Goal: Transaction & Acquisition: Purchase product/service

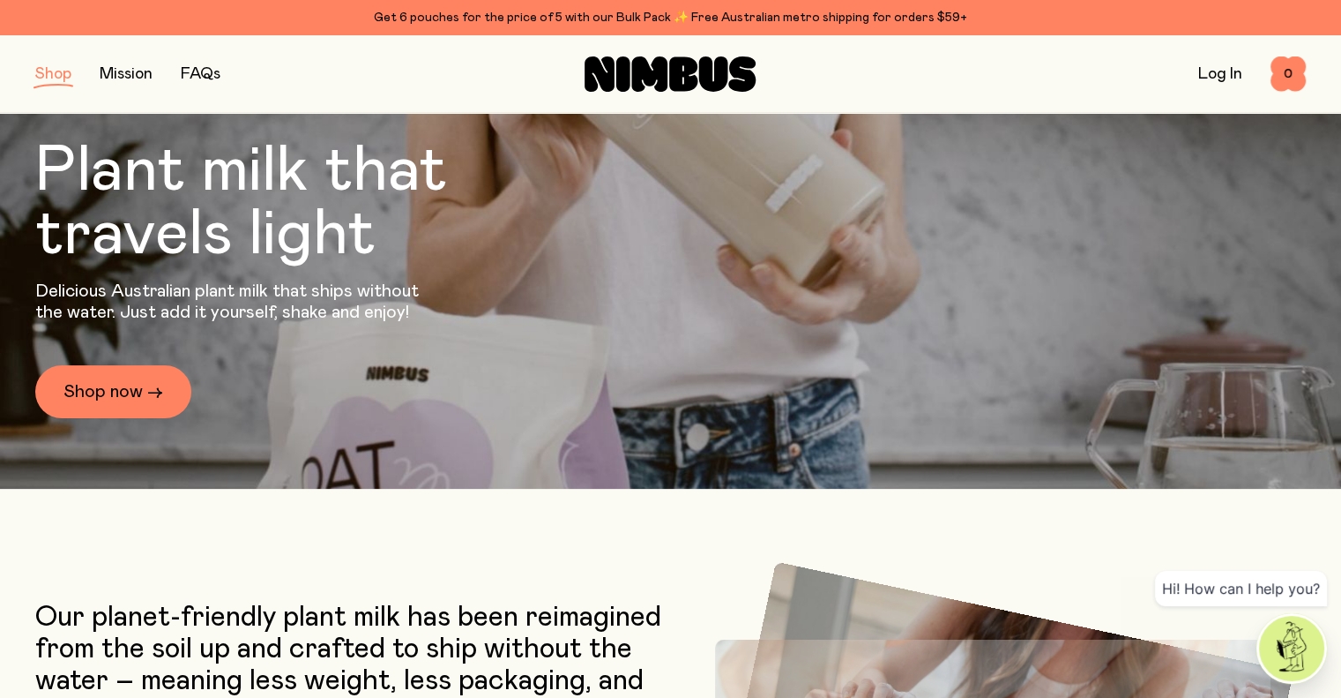
scroll to position [265, 0]
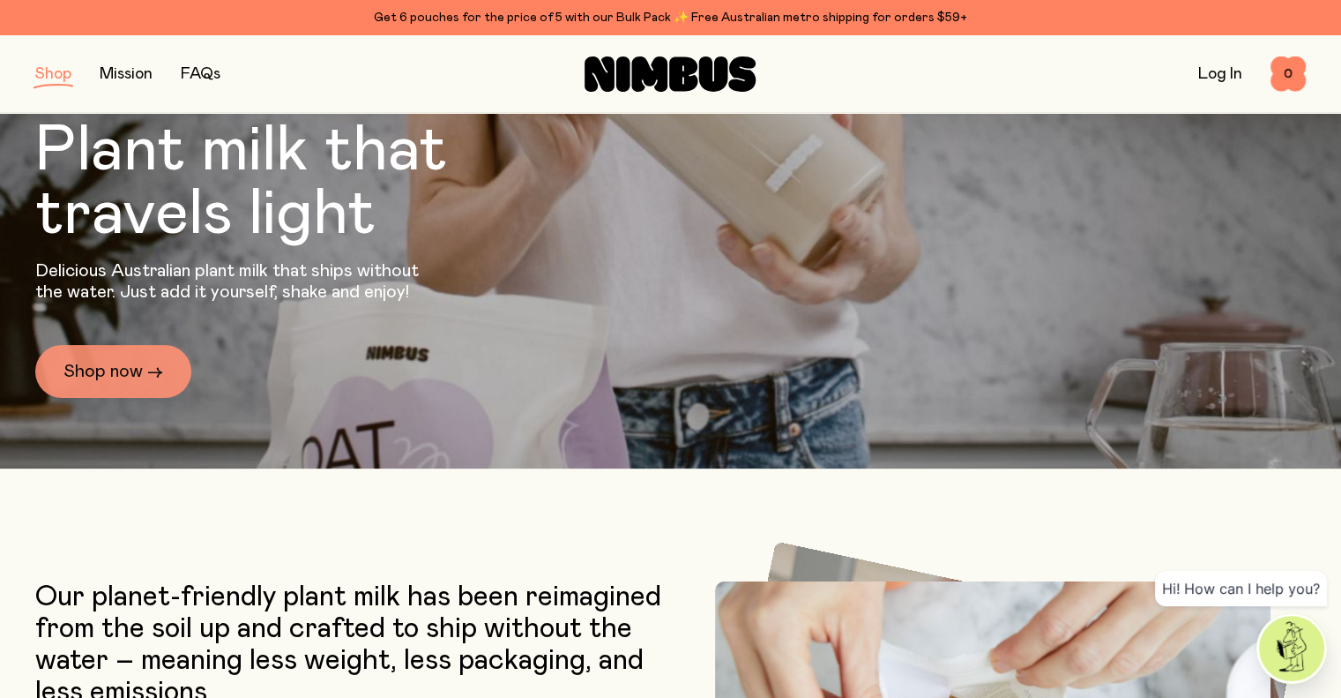
click at [113, 373] on link "Shop now →" at bounding box center [113, 371] width 156 height 53
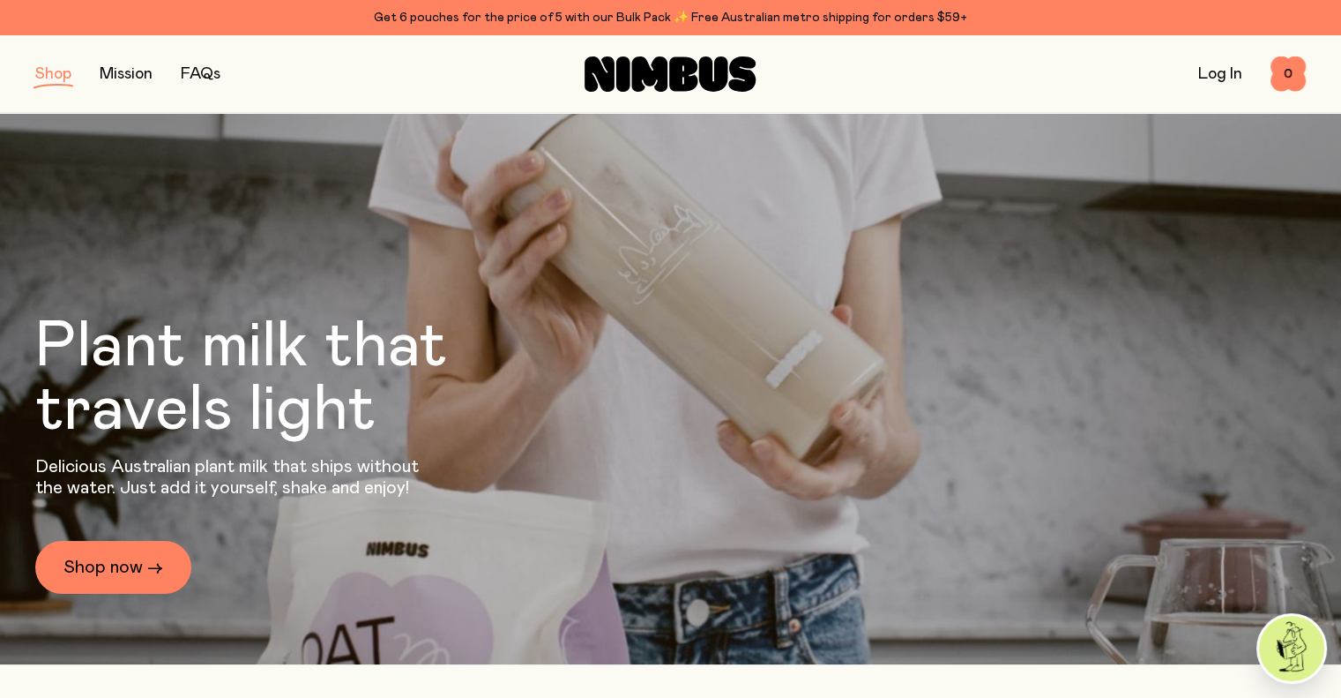
scroll to position [0, 0]
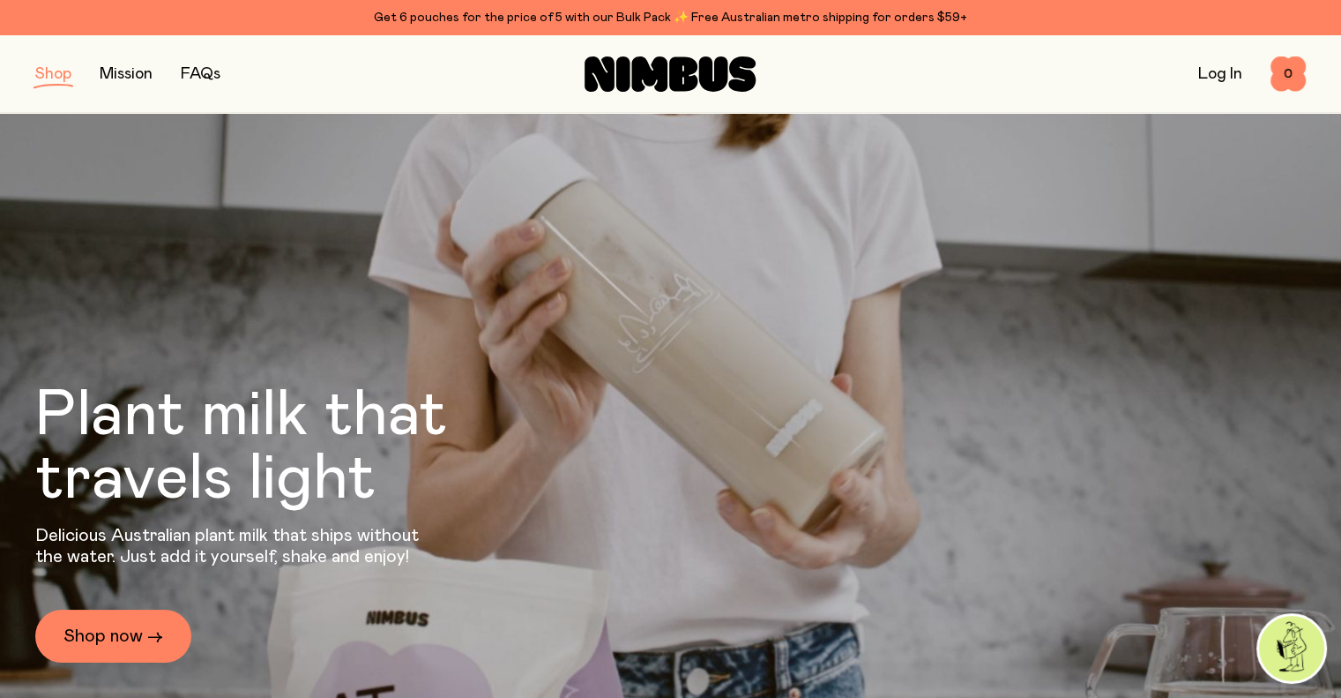
click at [41, 67] on button "button" at bounding box center [53, 74] width 36 height 25
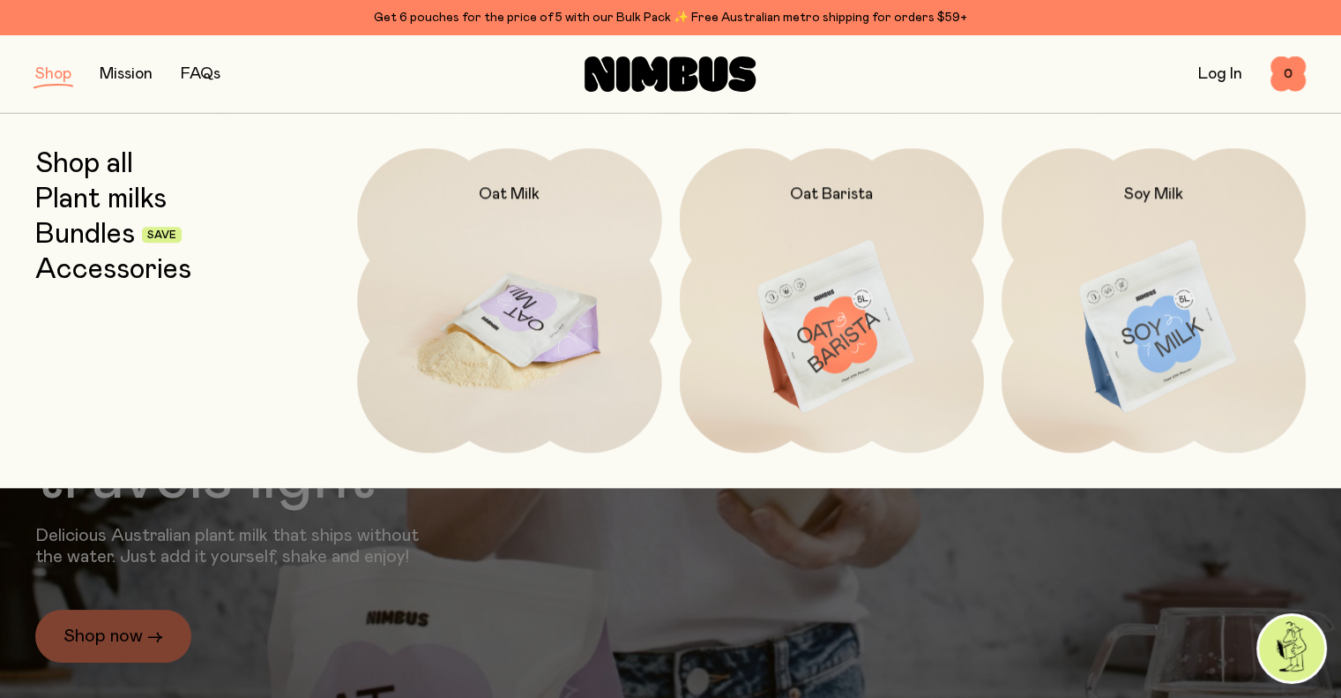
click at [529, 330] on img at bounding box center [509, 327] width 304 height 358
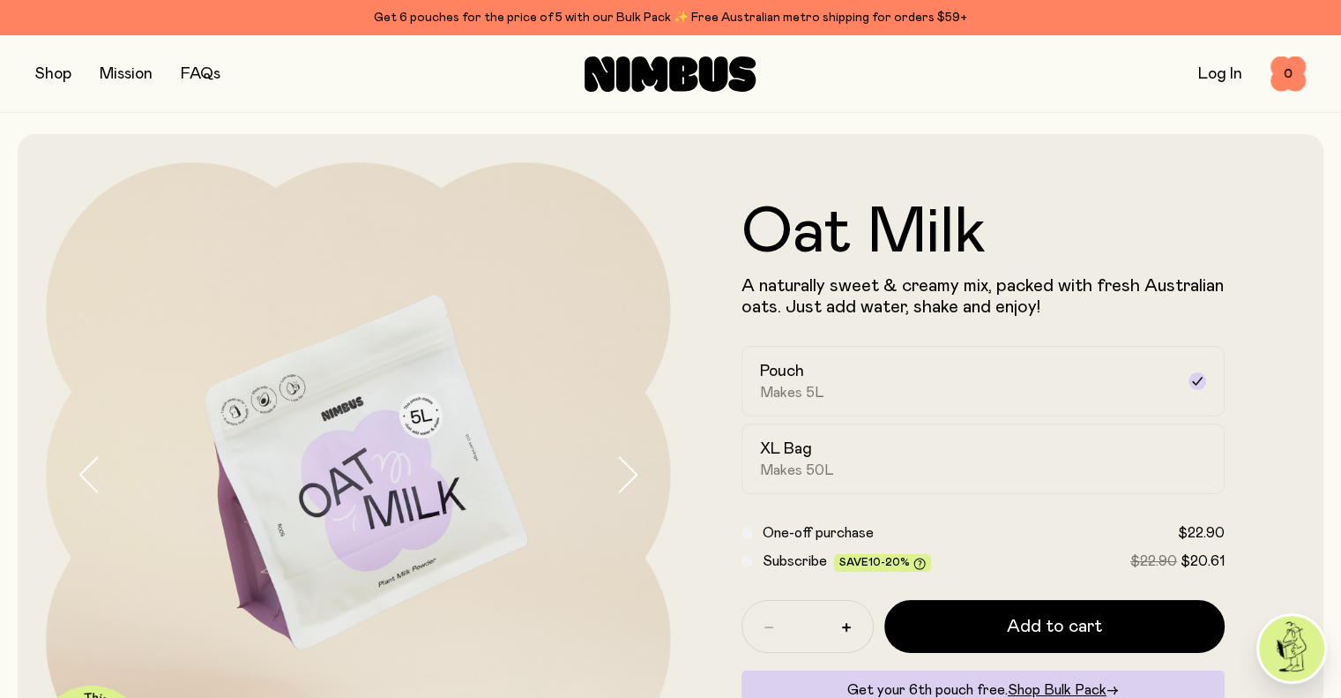
click at [64, 71] on button "button" at bounding box center [53, 74] width 36 height 25
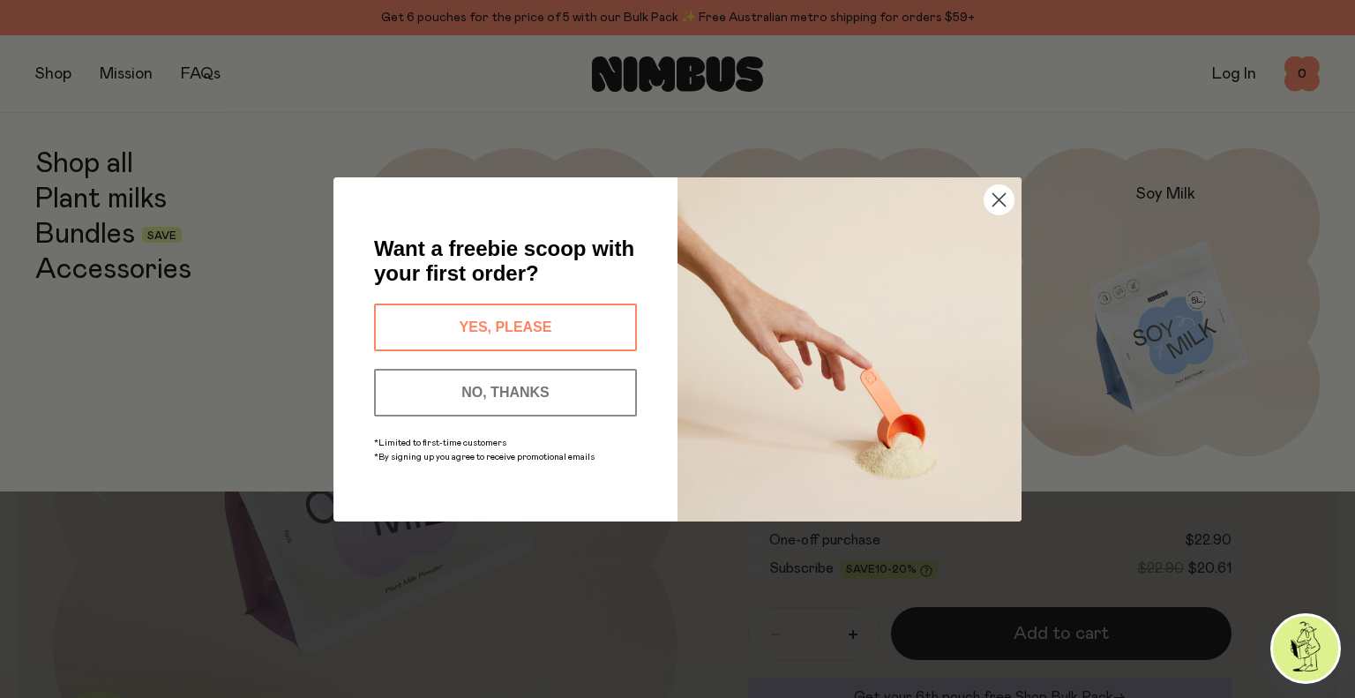
click at [522, 400] on button "NO, THANKS" at bounding box center [505, 393] width 263 height 48
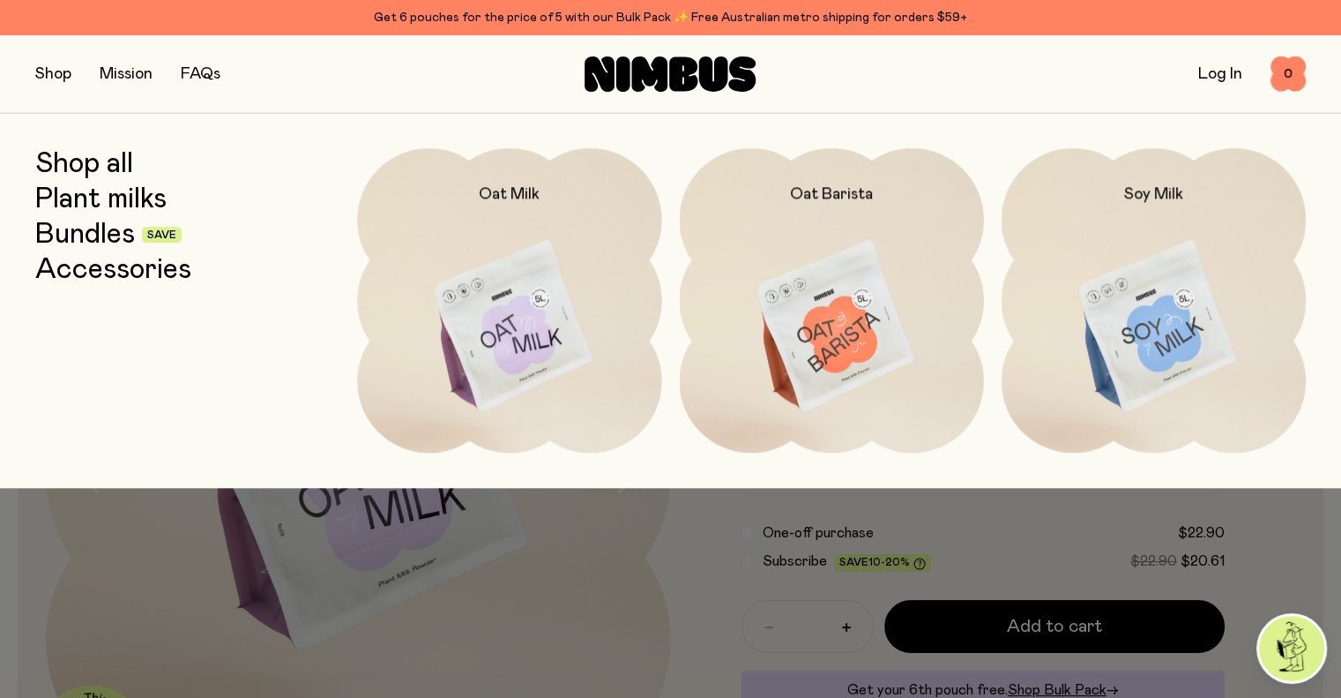
click at [108, 239] on link "Bundles" at bounding box center [85, 235] width 100 height 32
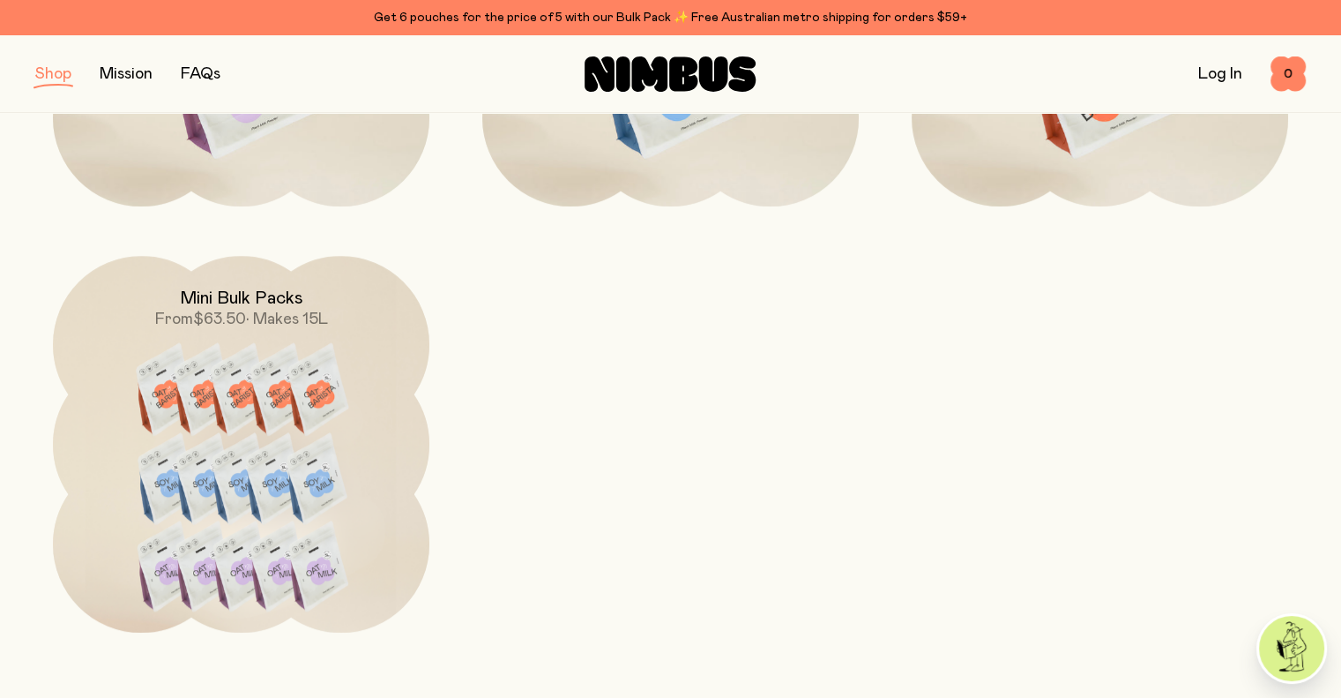
scroll to position [529, 0]
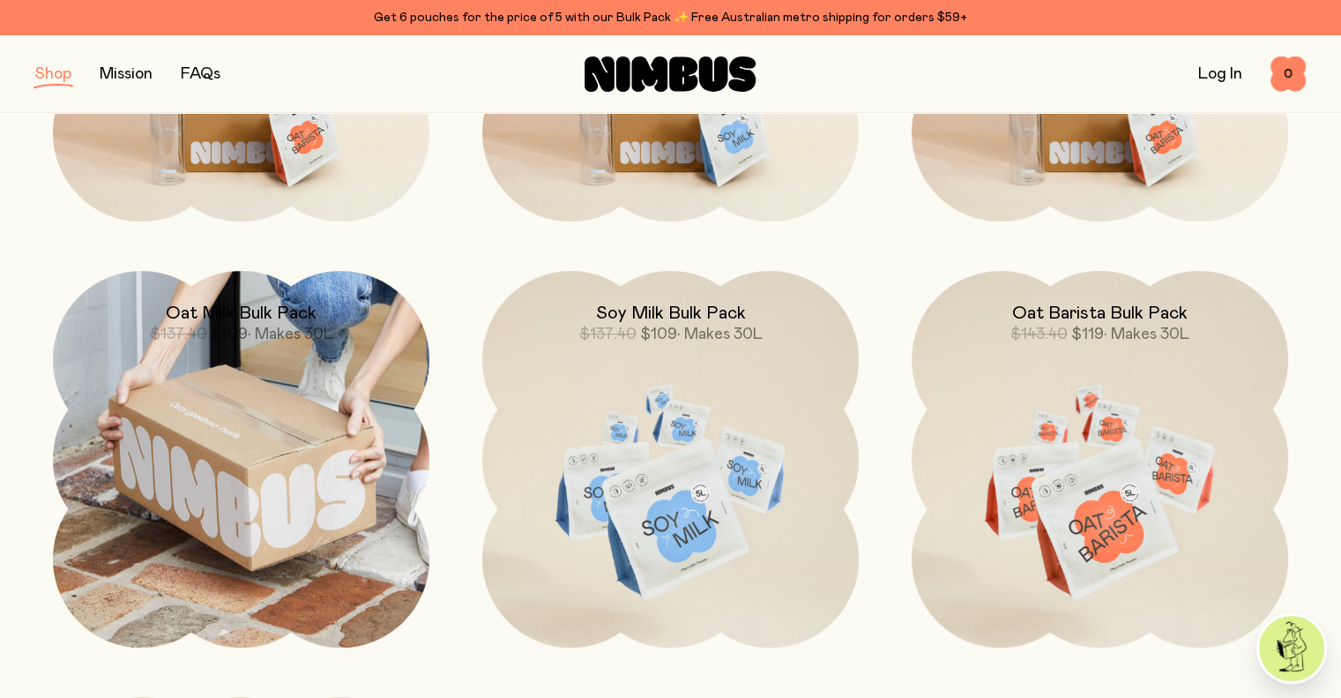
click at [275, 475] on img at bounding box center [241, 459] width 377 height 377
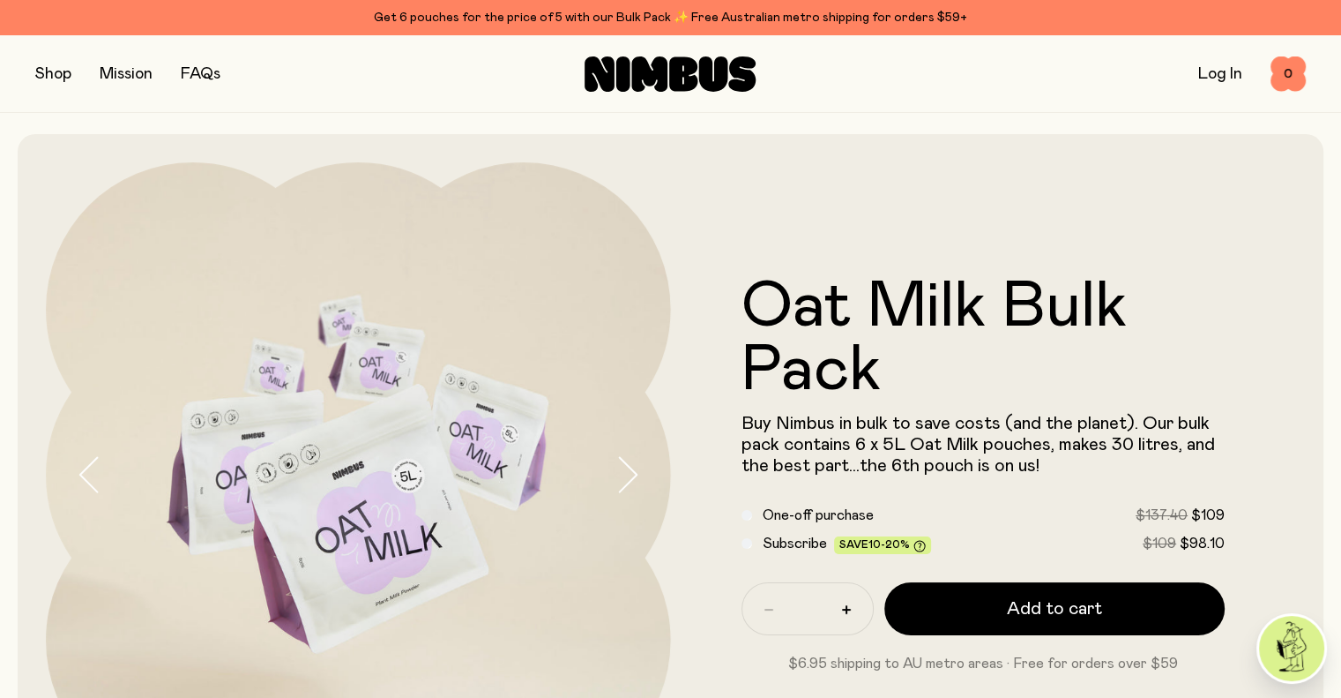
click at [51, 78] on button "button" at bounding box center [53, 74] width 36 height 25
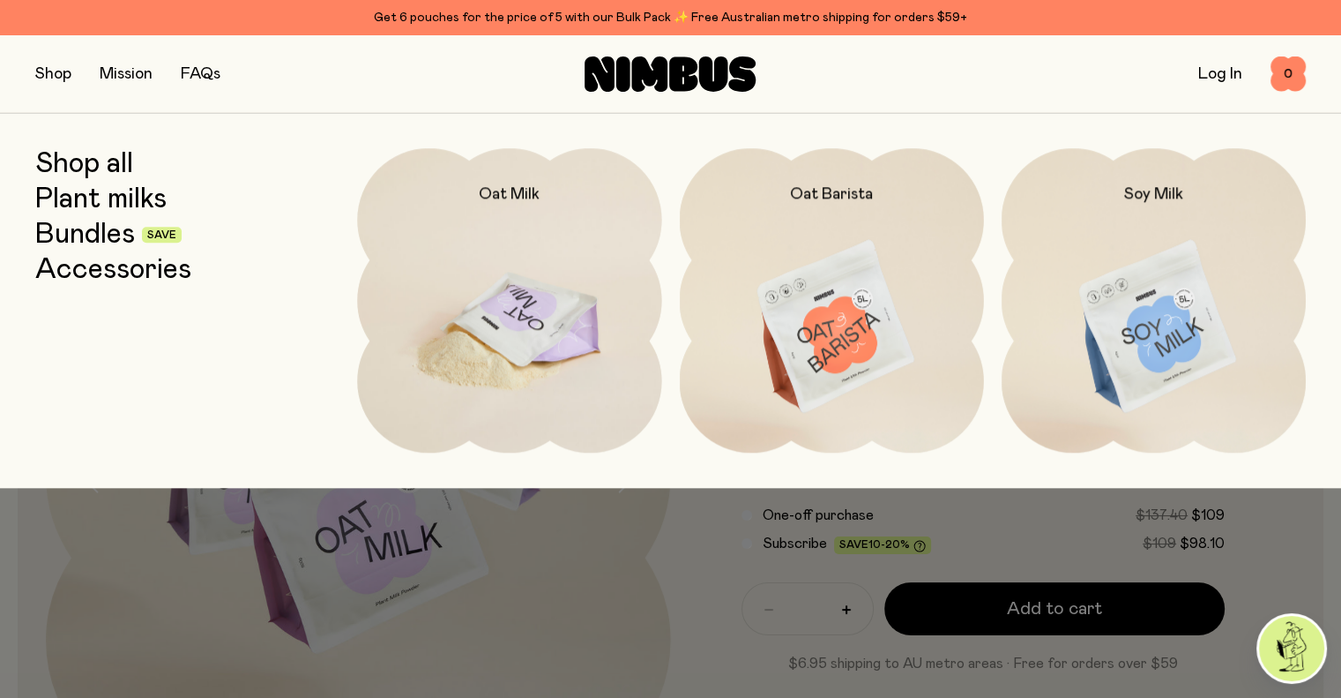
click at [491, 288] on img at bounding box center [509, 327] width 304 height 358
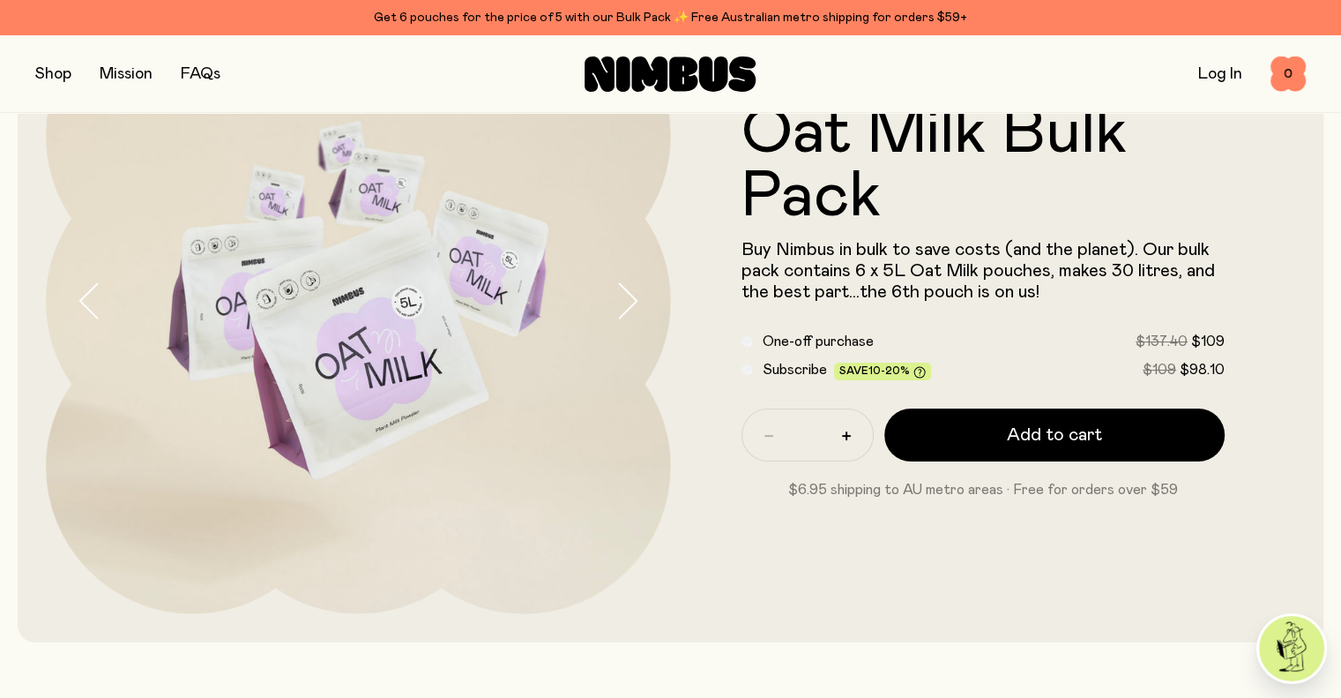
scroll to position [176, 0]
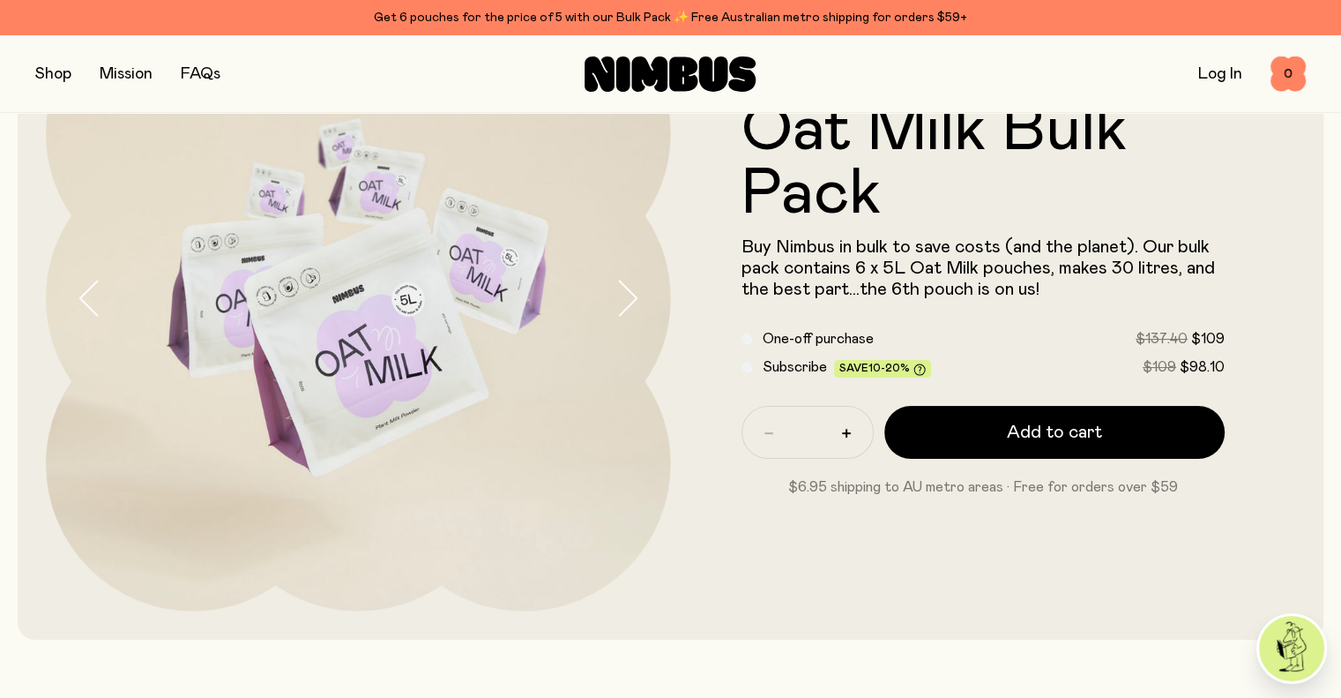
click at [720, 370] on form "Oat Milk Bulk Pack Buy Nimbus in bulk to save costs (and the planet). Our bulk …" at bounding box center [983, 298] width 625 height 399
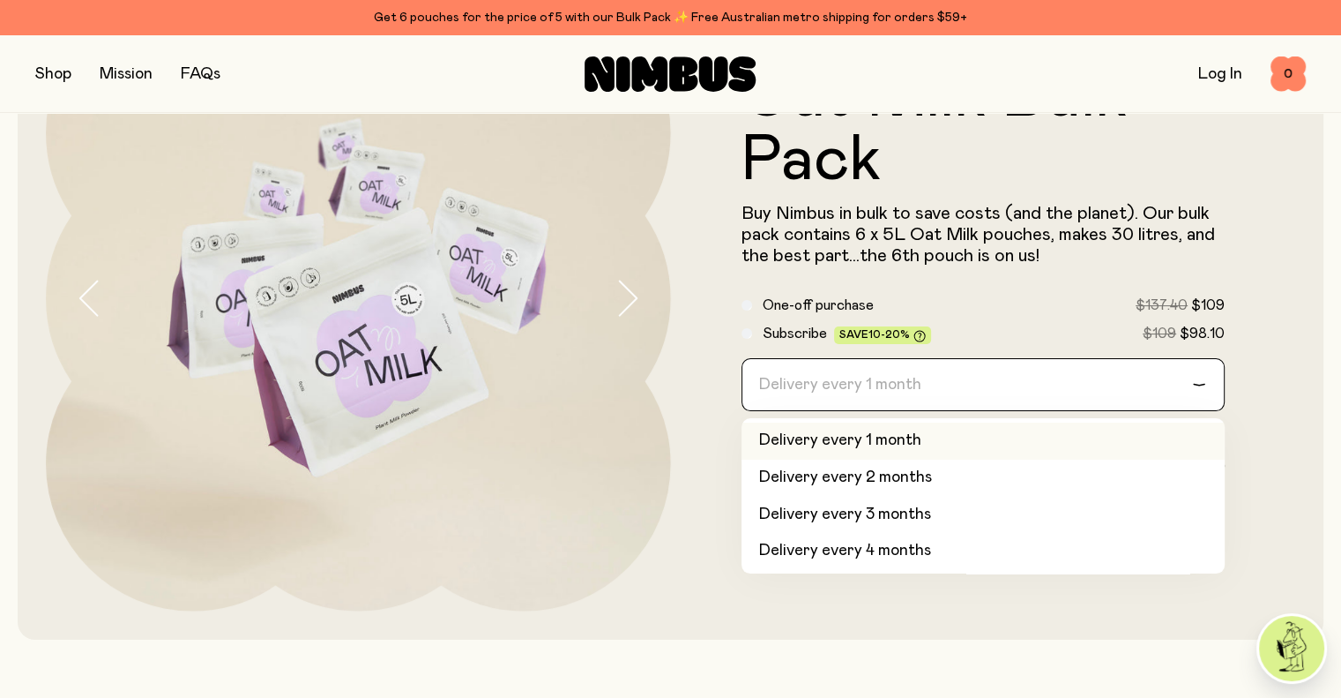
click at [904, 400] on div "Delivery every 1 month" at bounding box center [968, 384] width 451 height 51
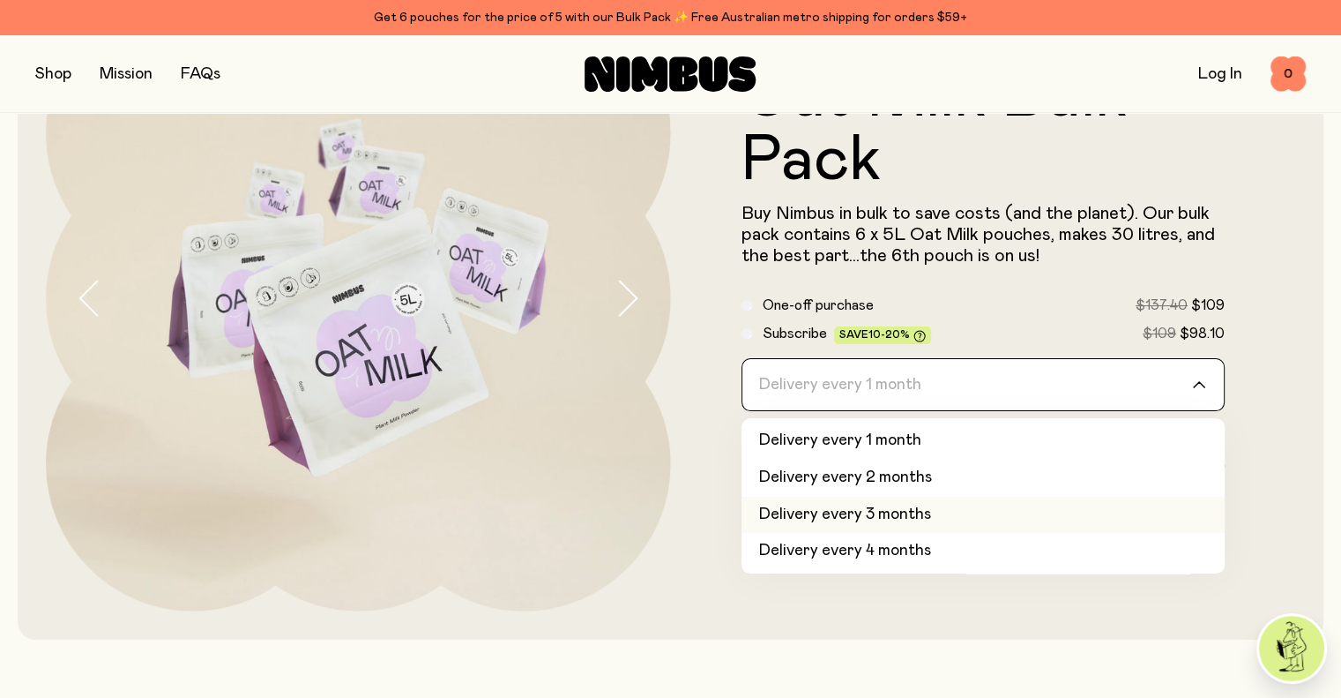
click at [952, 524] on li "Delivery every 3 months" at bounding box center [984, 515] width 484 height 37
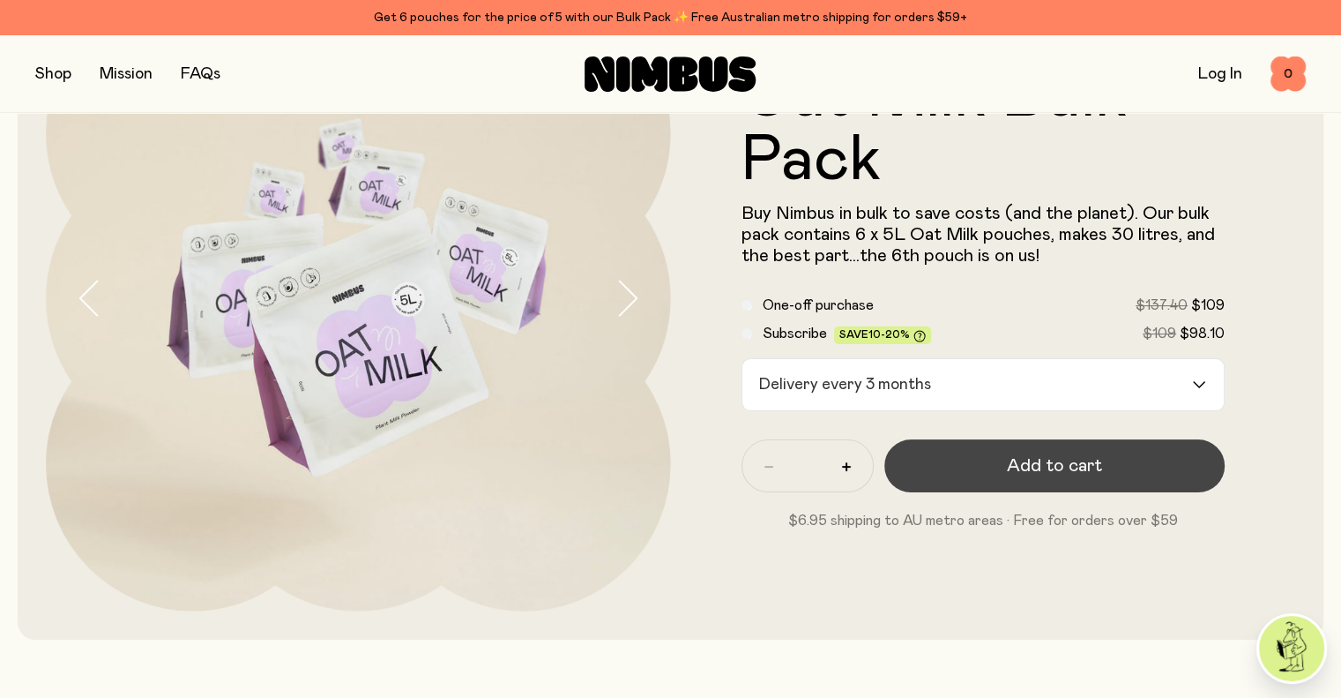
click at [995, 485] on button "Add to cart" at bounding box center [1055, 465] width 341 height 53
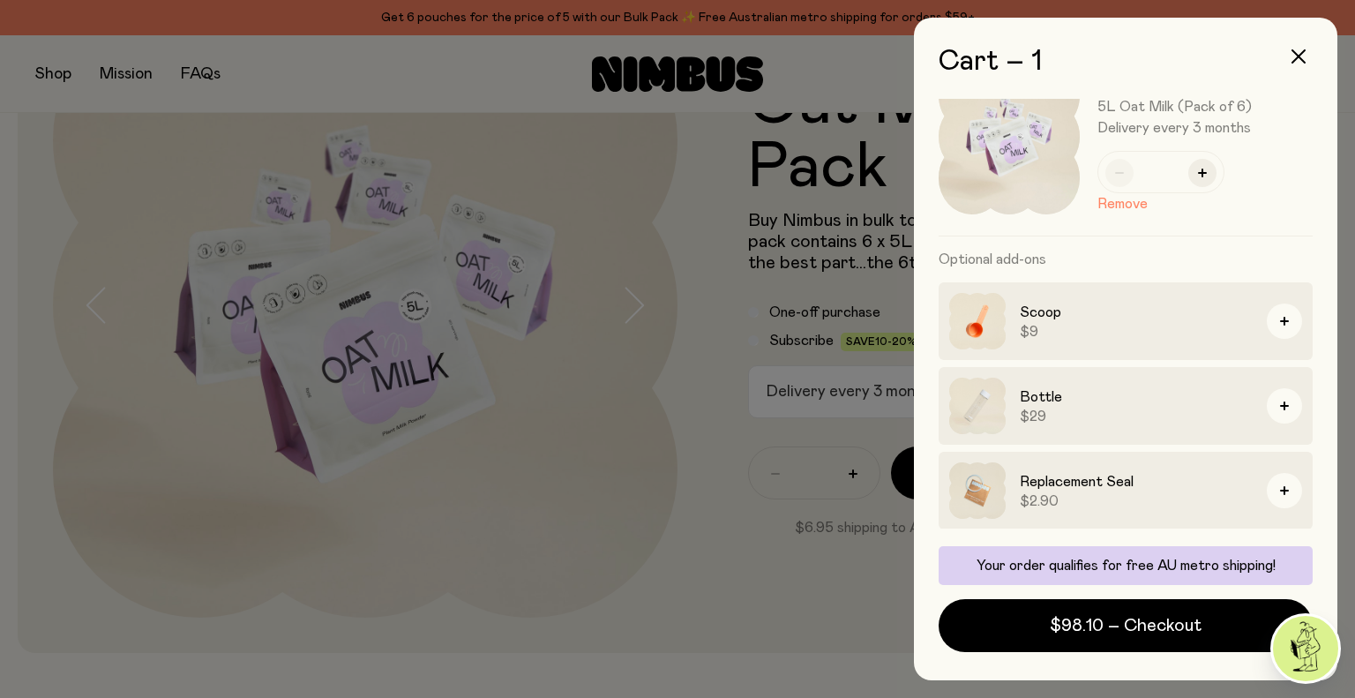
scroll to position [0, 0]
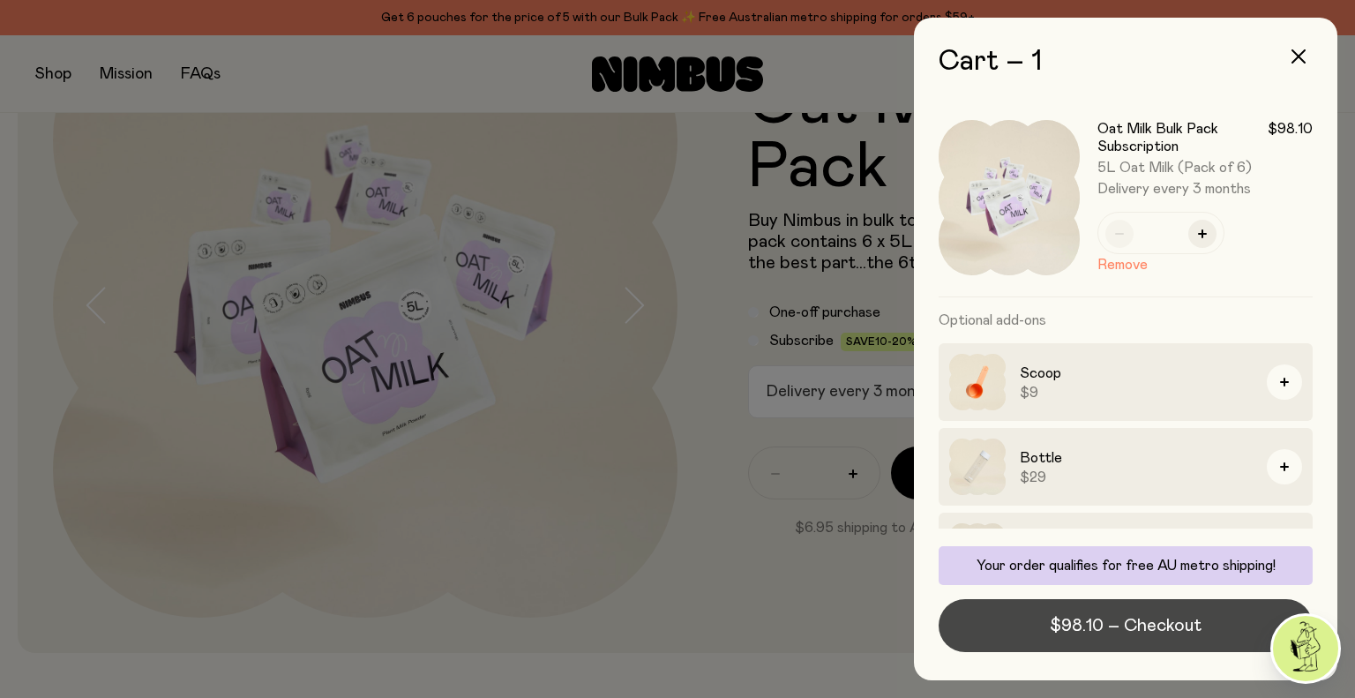
click at [1161, 624] on span "$98.10 – Checkout" at bounding box center [1126, 625] width 152 height 25
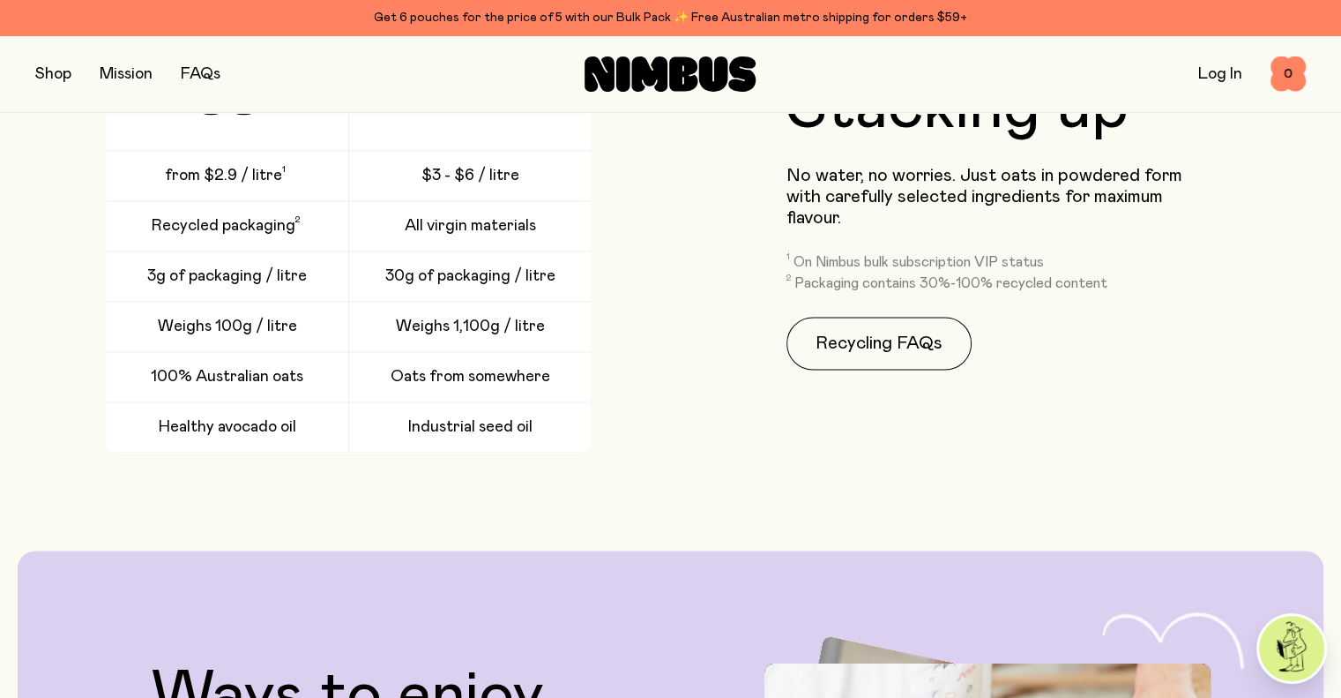
scroll to position [2907, 0]
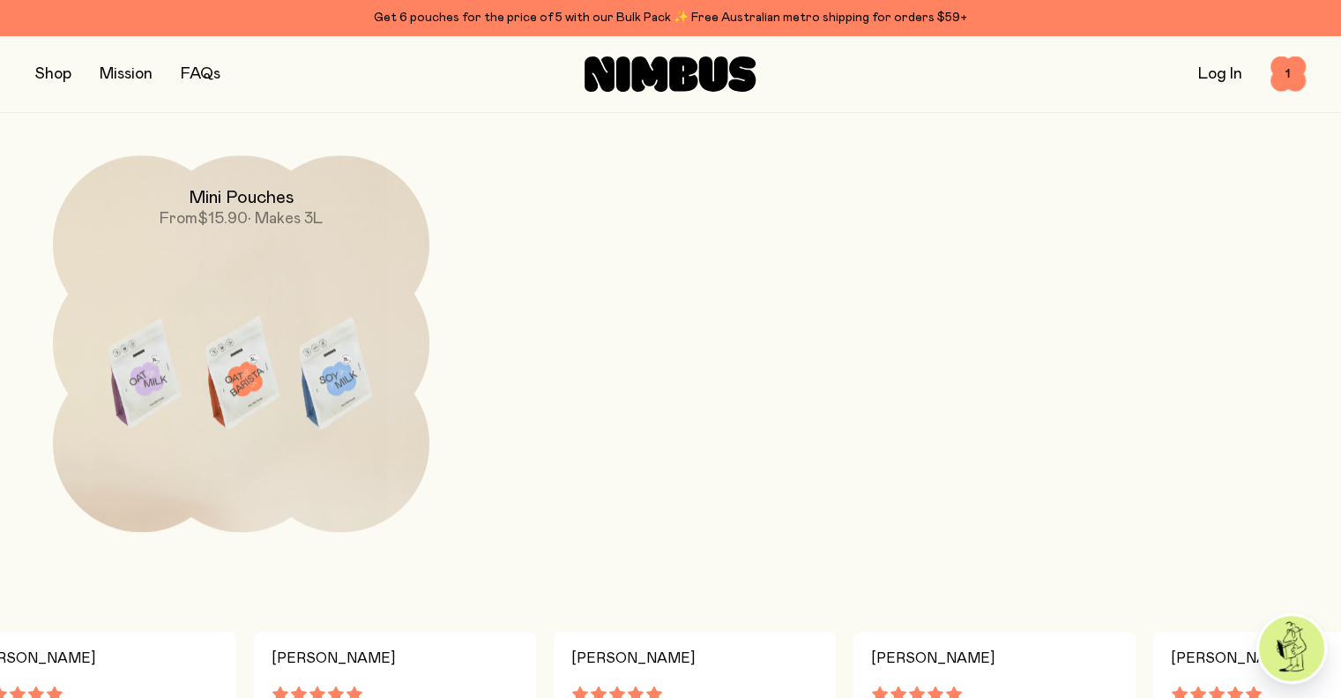
scroll to position [2029, 0]
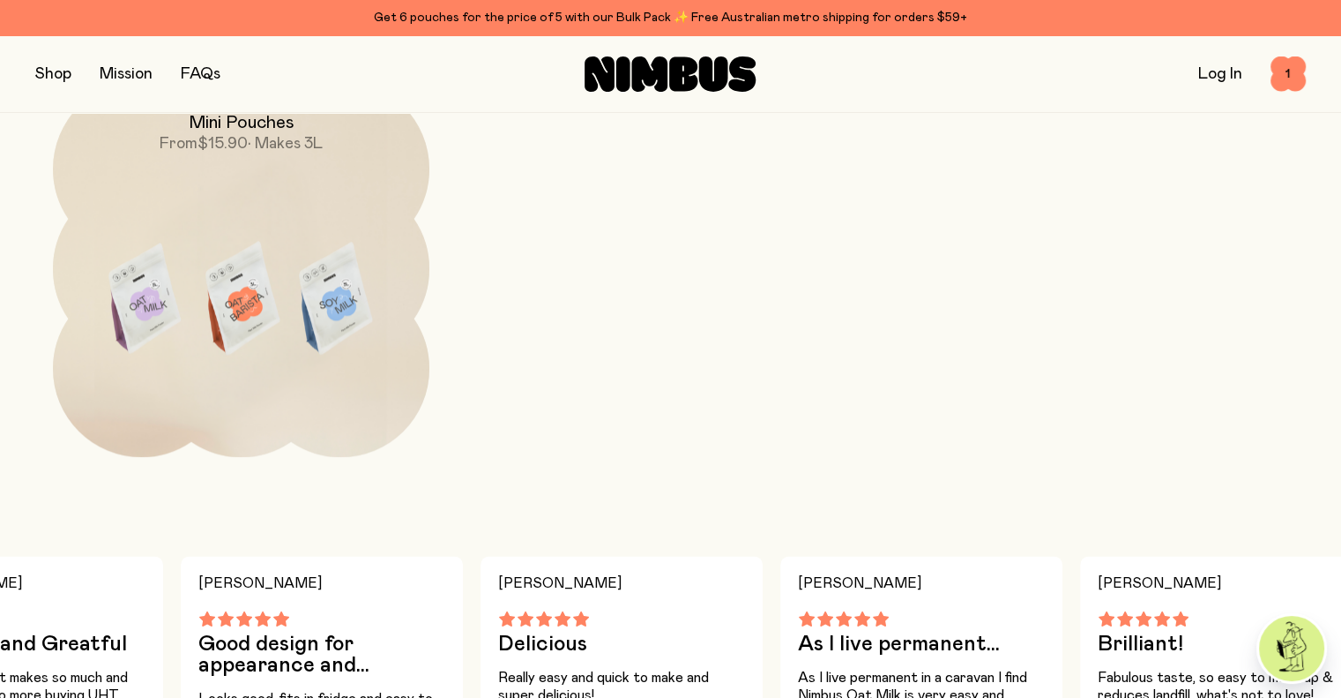
click at [1309, 633] on img at bounding box center [1291, 648] width 65 height 65
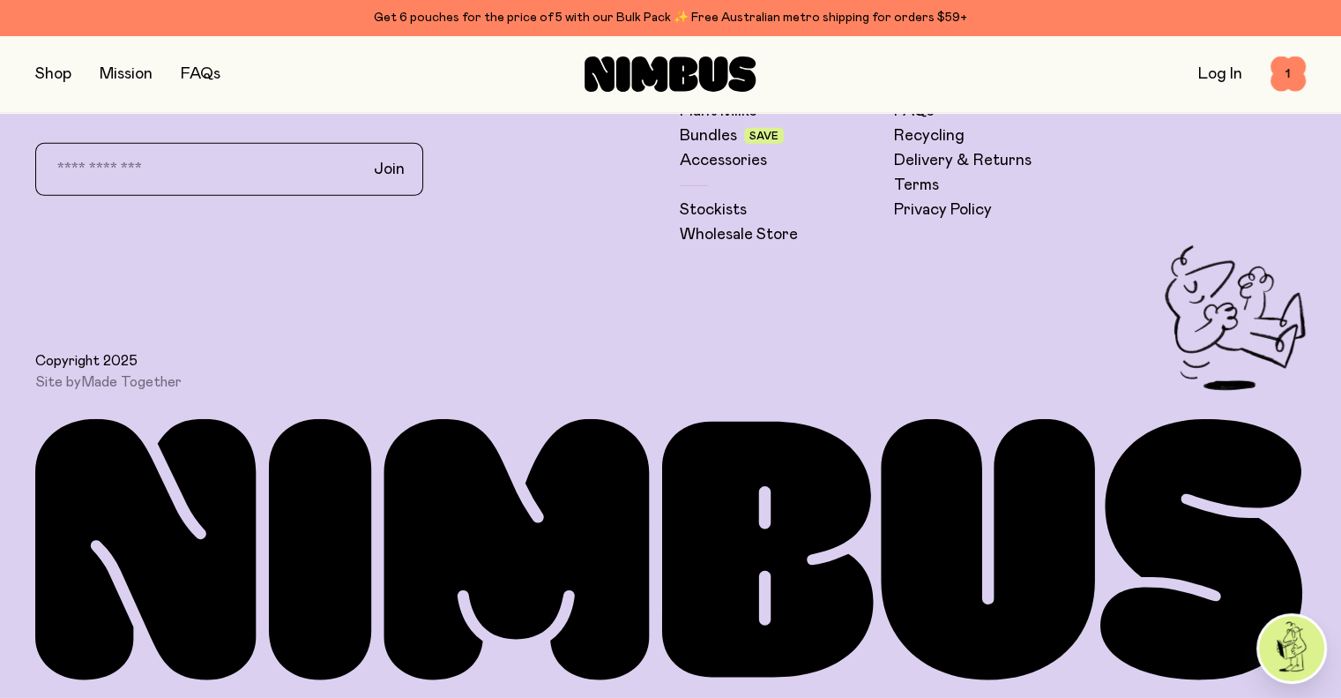
scroll to position [5017, 0]
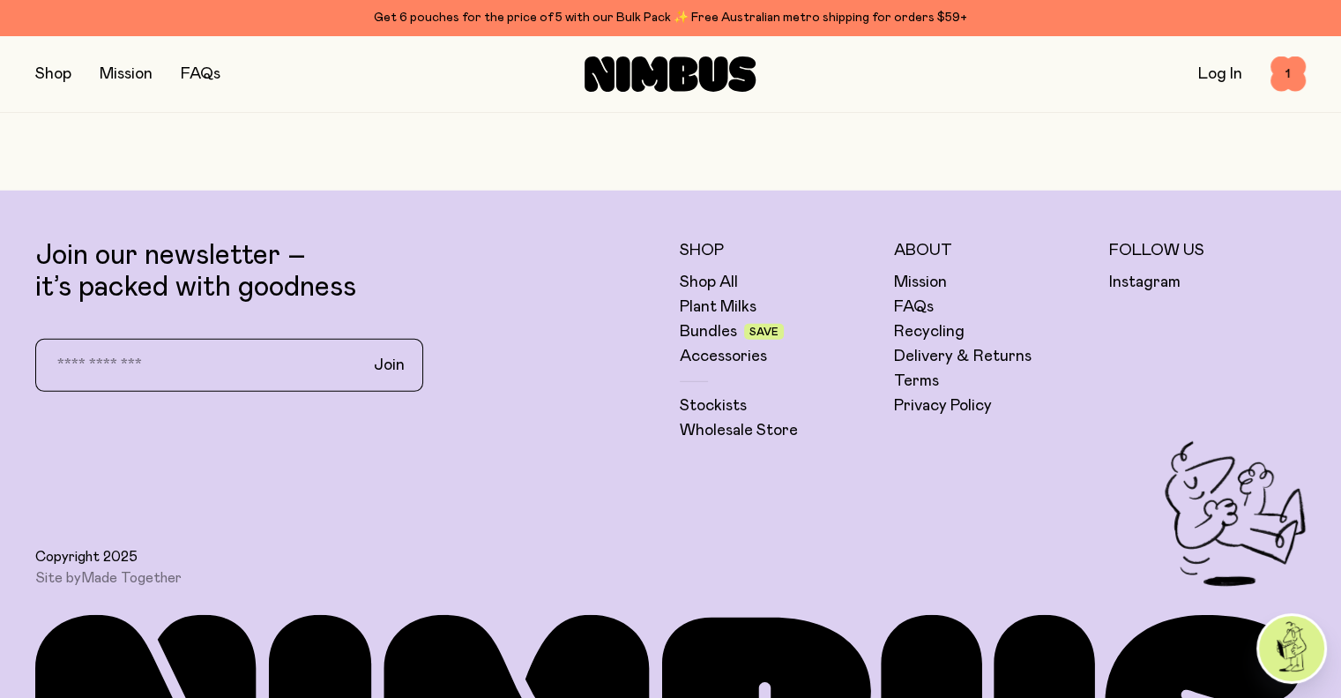
click at [1214, 74] on link "Log In" at bounding box center [1221, 74] width 44 height 16
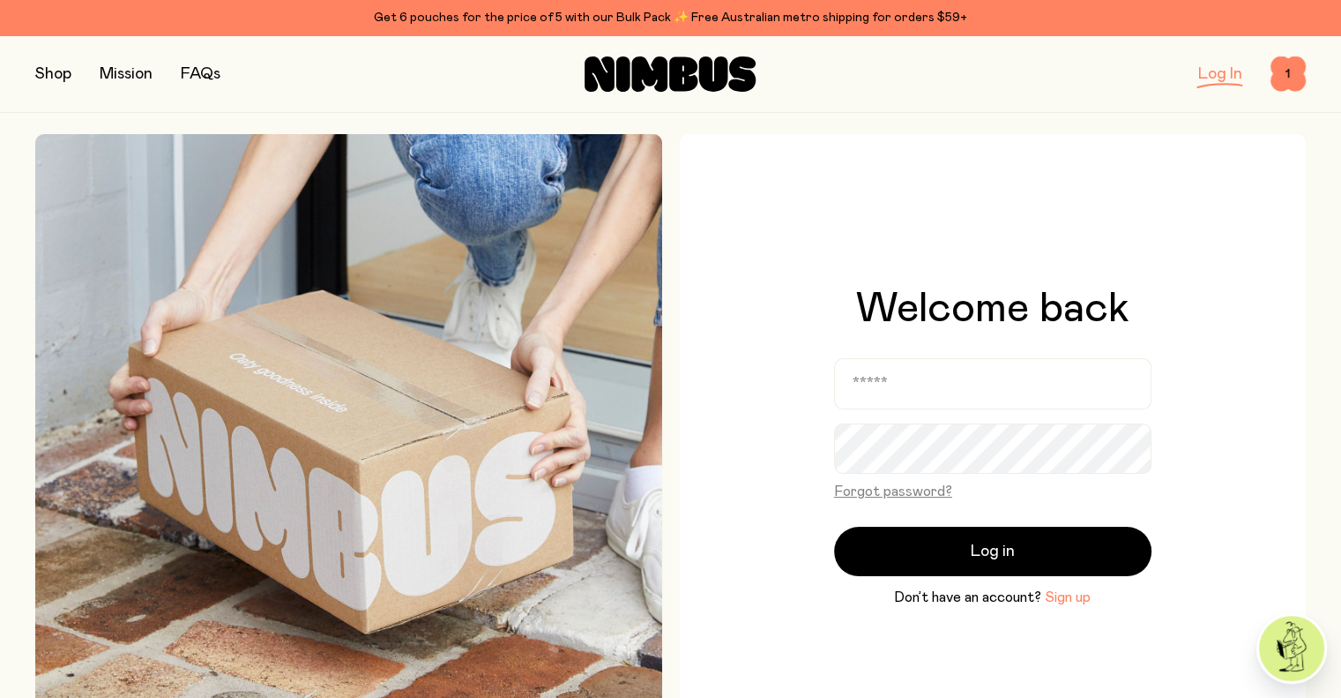
click at [1054, 592] on button "Sign up" at bounding box center [1068, 597] width 46 height 21
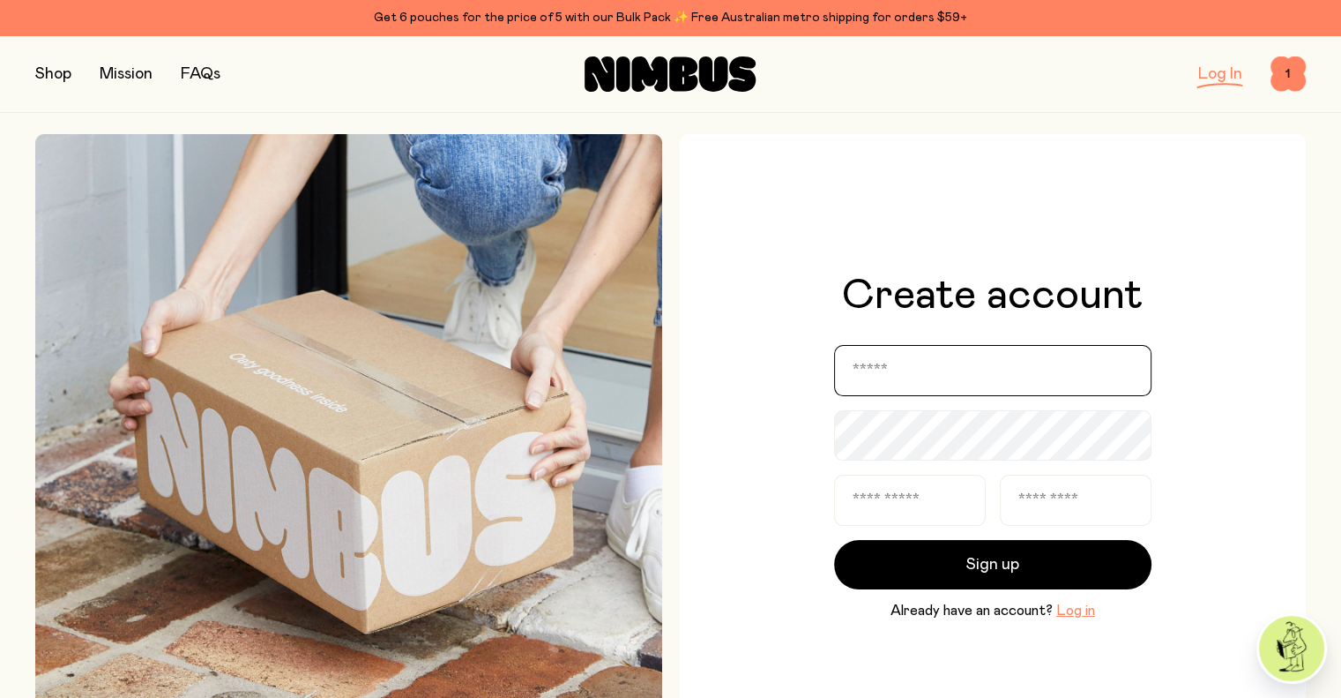
click at [950, 379] on input "email" at bounding box center [993, 370] width 318 height 51
type input "**********"
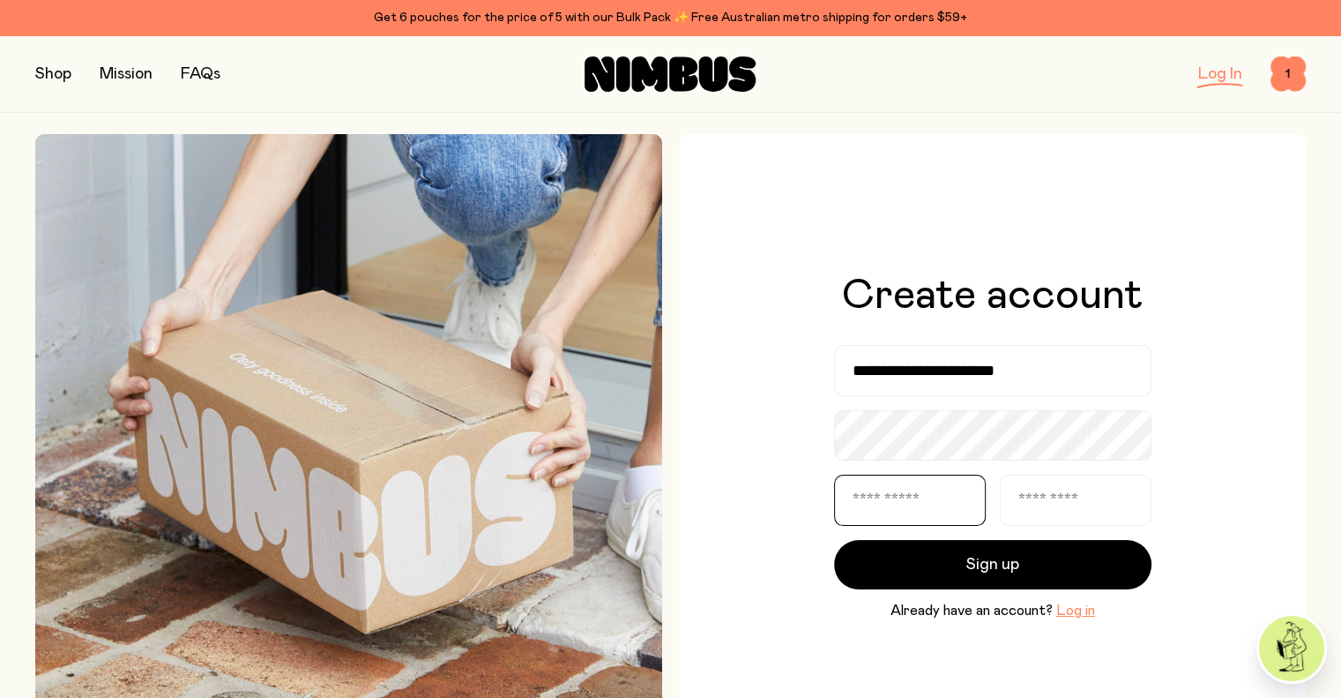
type input "********"
type input "**********"
drag, startPoint x: 962, startPoint y: 490, endPoint x: 543, endPoint y: 477, distance: 419.1
click at [547, 479] on div "**********" at bounding box center [670, 447] width 1271 height 627
type input "*****"
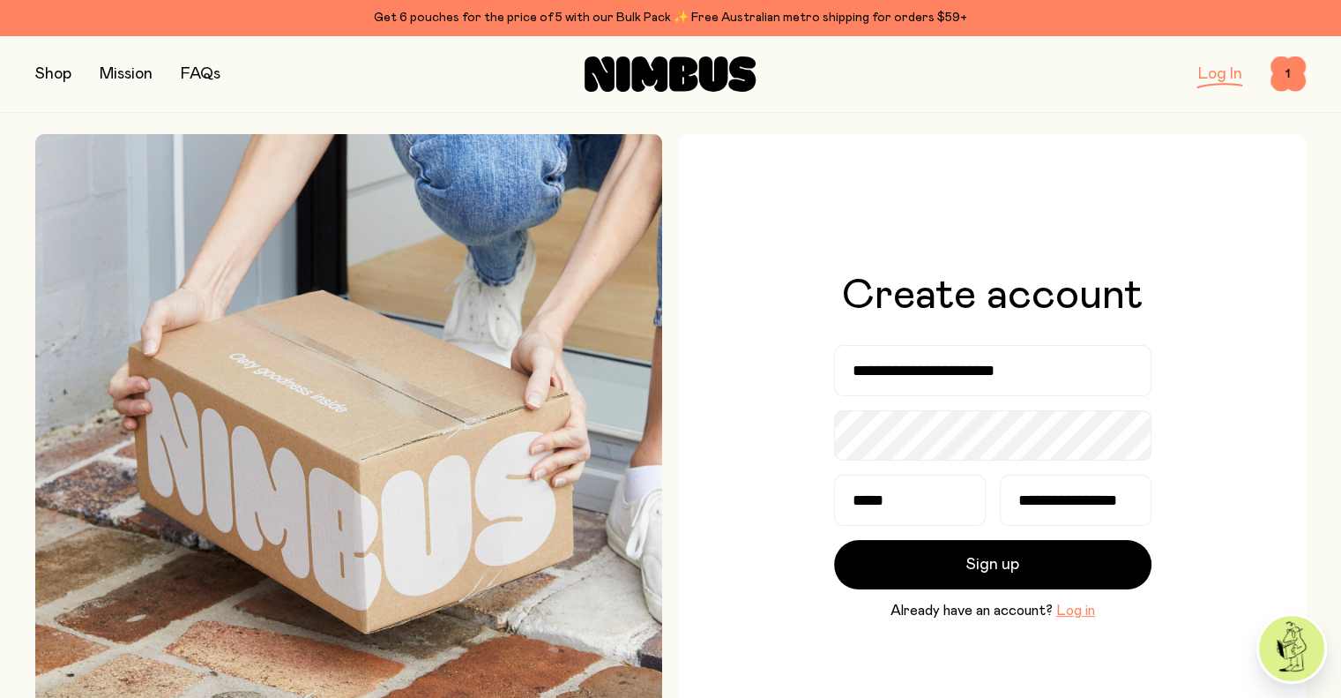
click at [727, 563] on div "**********" at bounding box center [993, 447] width 627 height 627
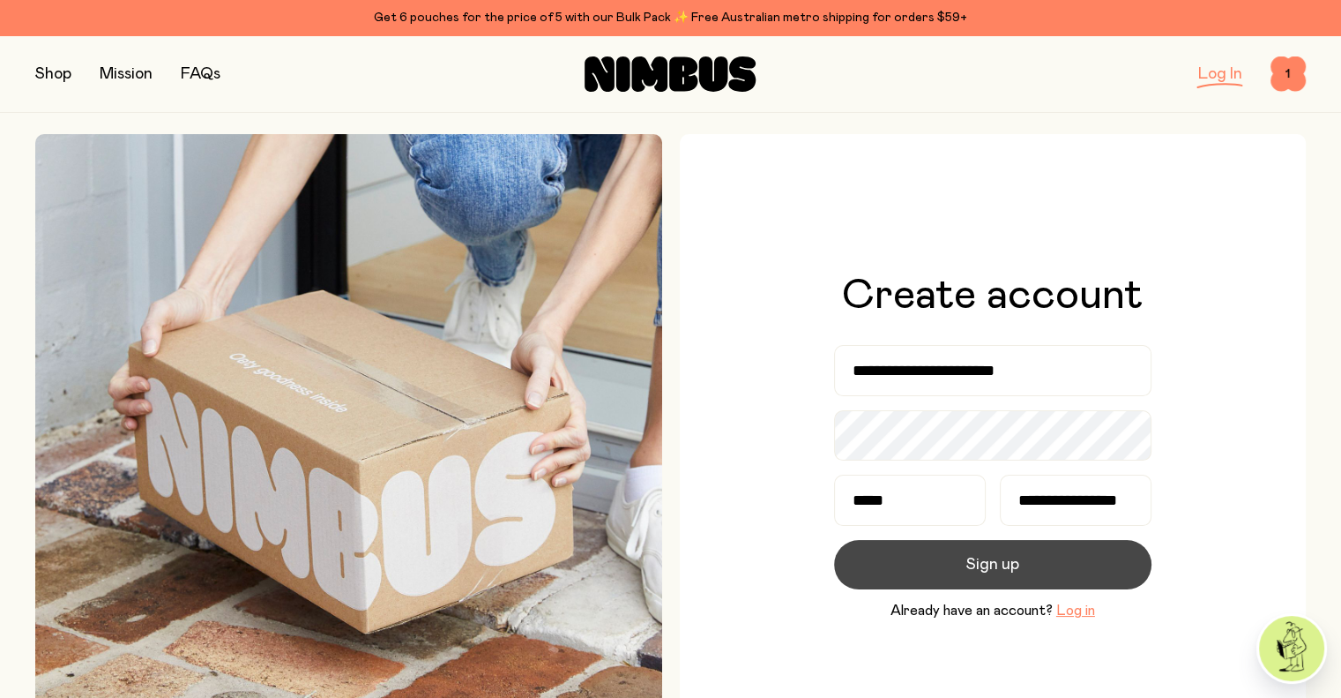
click at [893, 555] on button "Sign up" at bounding box center [993, 564] width 318 height 49
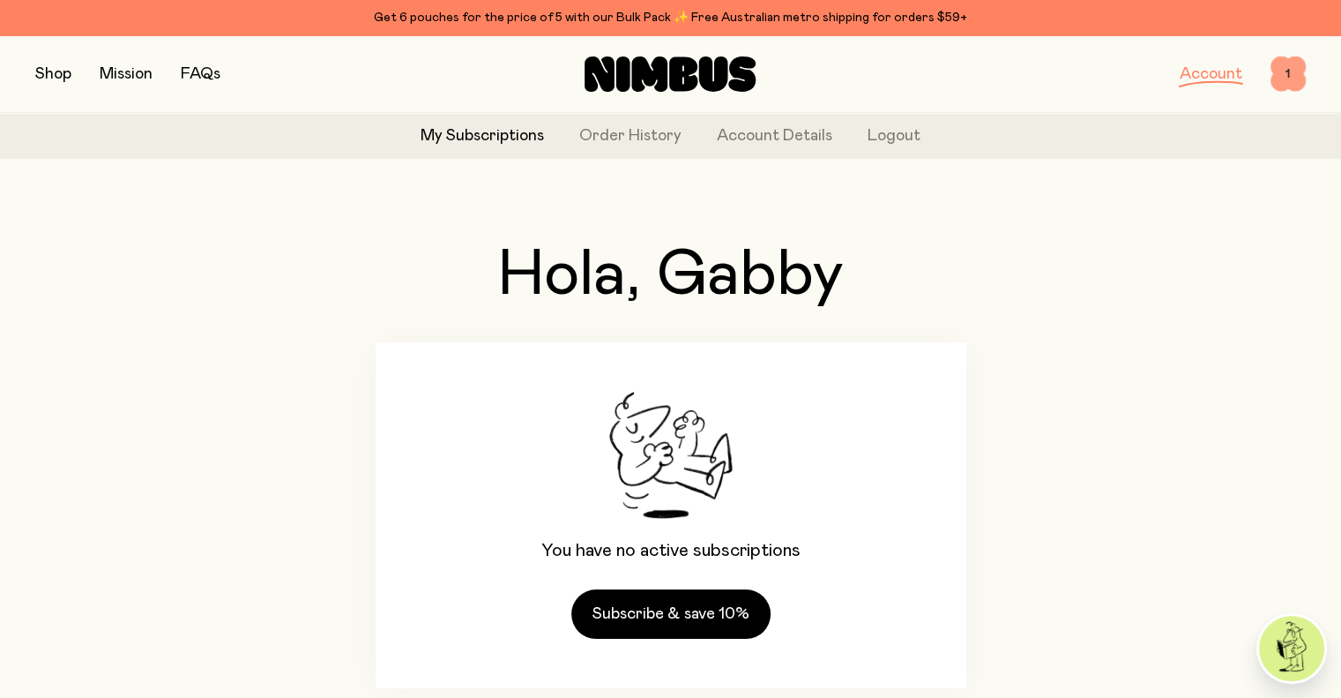
click at [1288, 84] on span "1" at bounding box center [1288, 73] width 35 height 35
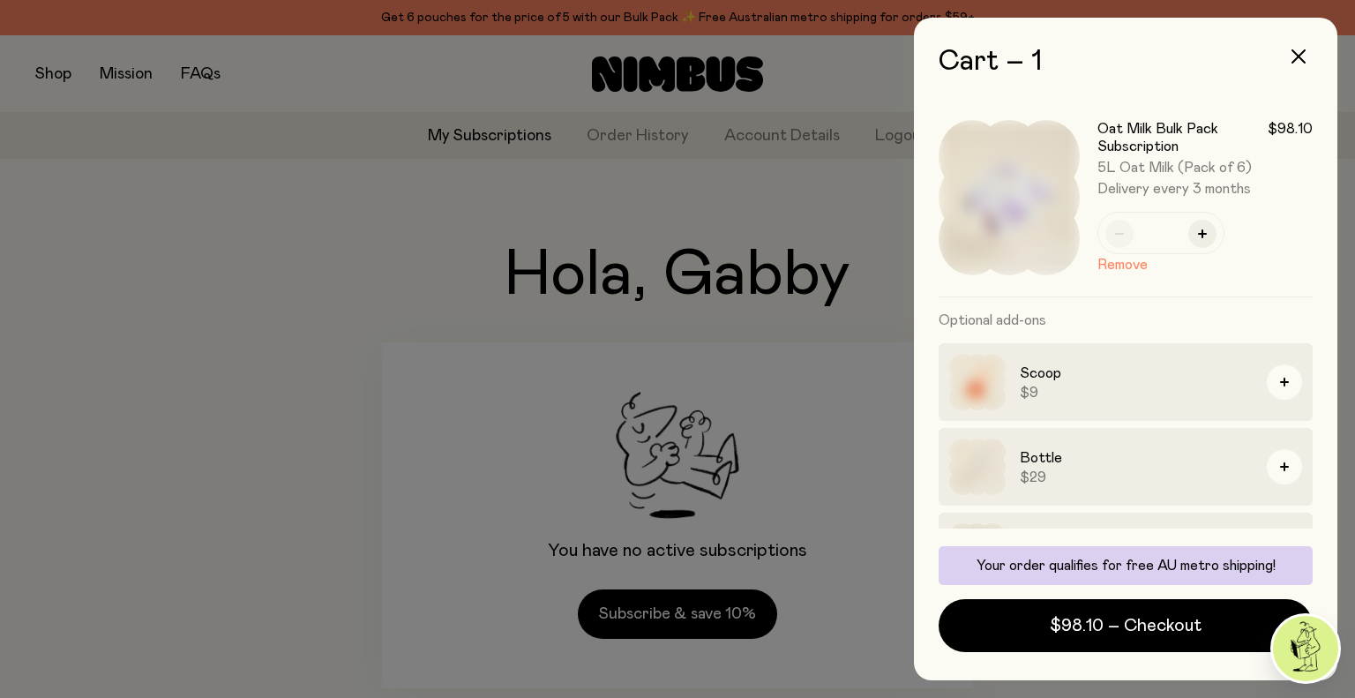
scroll to position [61, 0]
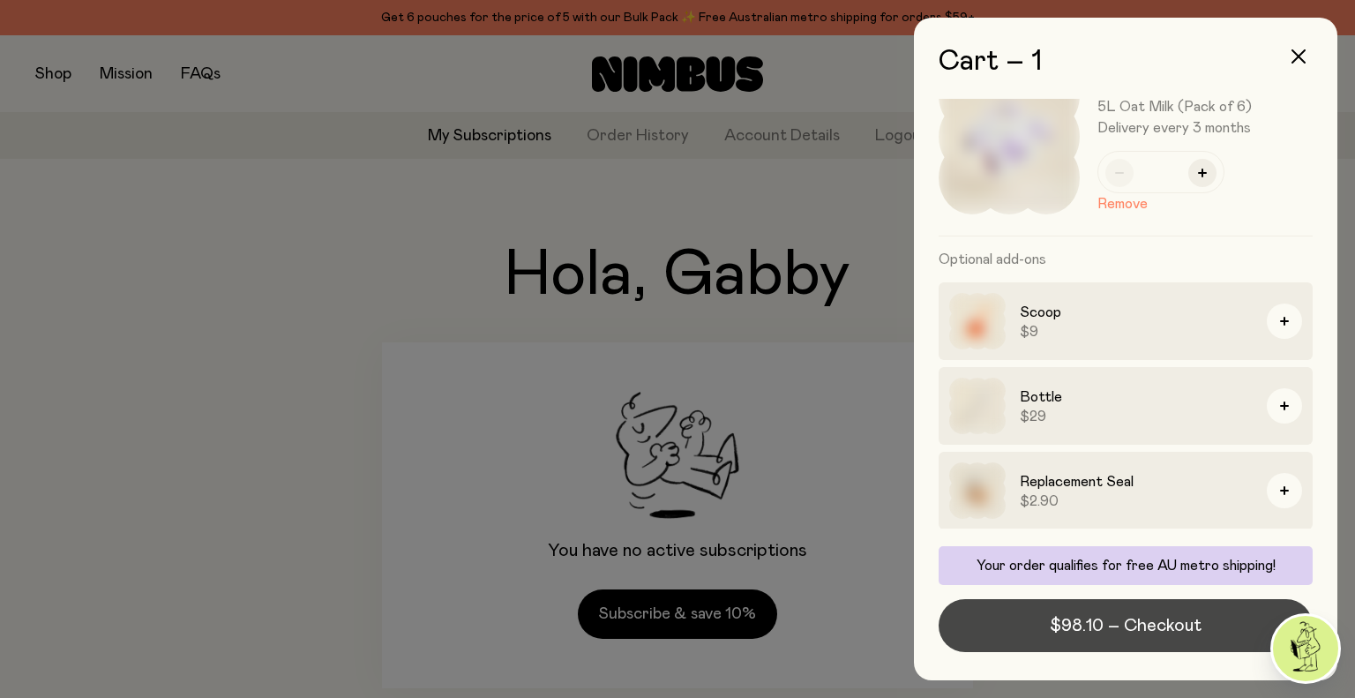
click at [1150, 616] on span "$98.10 – Checkout" at bounding box center [1126, 625] width 152 height 25
